Goal: Browse casually: Explore the website without a specific task or goal

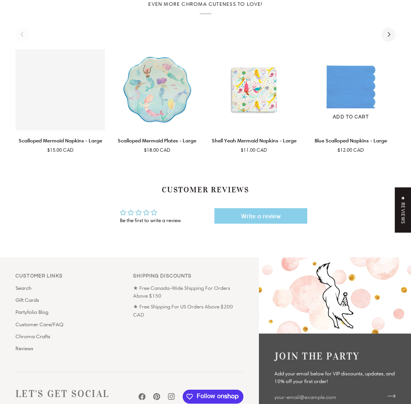
scroll to position [468, 0]
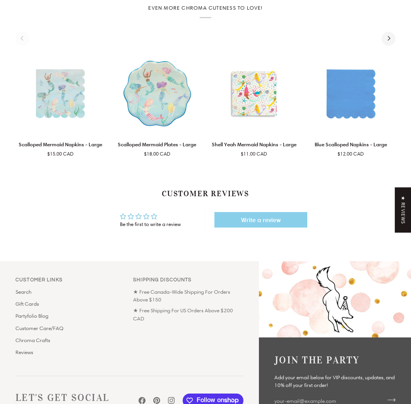
scroll to position [413, 0]
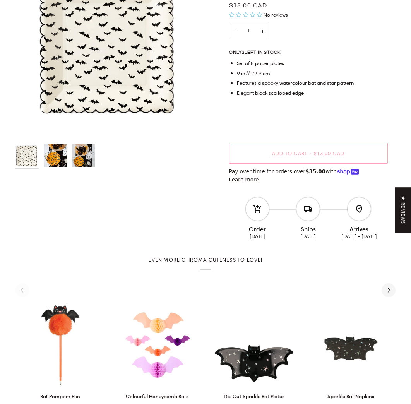
scroll to position [45, 0]
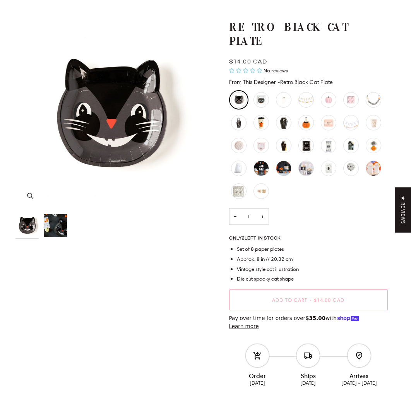
scroll to position [82, 0]
